Goal: Task Accomplishment & Management: Complete application form

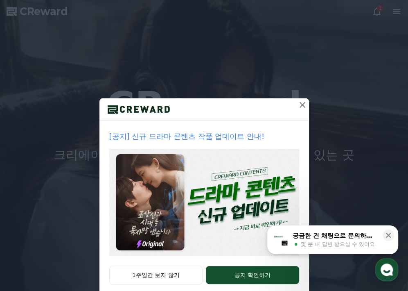
click at [300, 106] on icon at bounding box center [303, 105] width 6 height 6
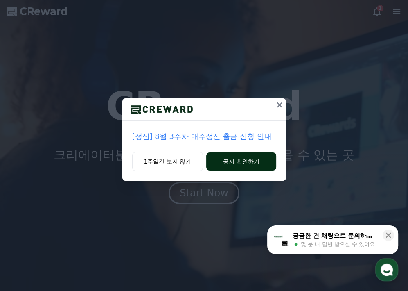
click at [260, 157] on button "공지 확인하기" at bounding box center [241, 161] width 70 height 18
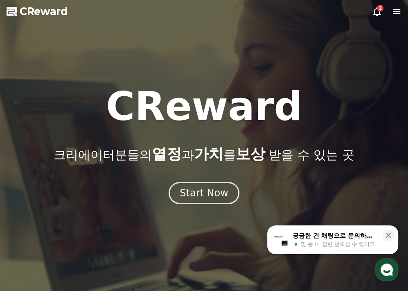
click at [379, 9] on div "1" at bounding box center [380, 8] width 7 height 7
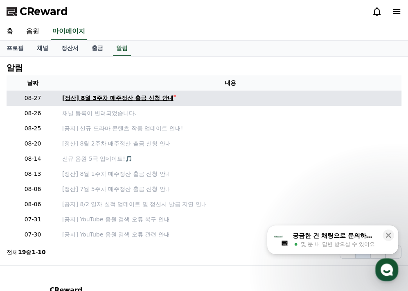
click at [138, 99] on div "[정산] 8월 3주차 매주정산 출금 신청 안내" at bounding box center [117, 98] width 111 height 9
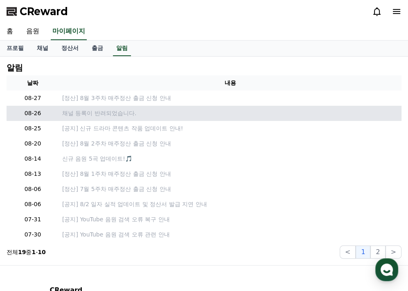
click at [119, 113] on p "채널 등록이 반려되었습니다." at bounding box center [230, 113] width 336 height 9
click at [125, 113] on p "채널 등록이 반려되었습니다." at bounding box center [230, 113] width 336 height 9
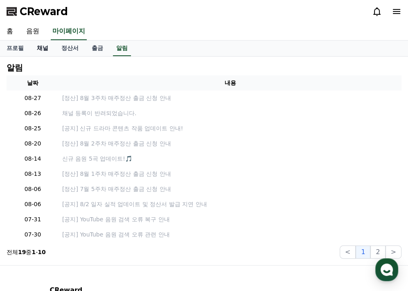
click at [40, 47] on link "채널" at bounding box center [42, 49] width 25 height 16
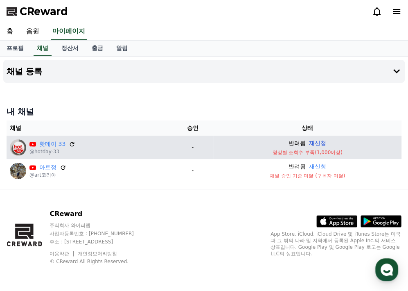
click at [314, 145] on button "재신청" at bounding box center [317, 143] width 17 height 9
click at [206, 209] on div "CReward 주식회사 와이피랩 사업자등록번호 : [PHONE_NUMBER] 주소 : [STREET_ADDRESS] 이용약관 개인정보처리방침 …" at bounding box center [204, 240] width 408 height 102
